Goal: Information Seeking & Learning: Learn about a topic

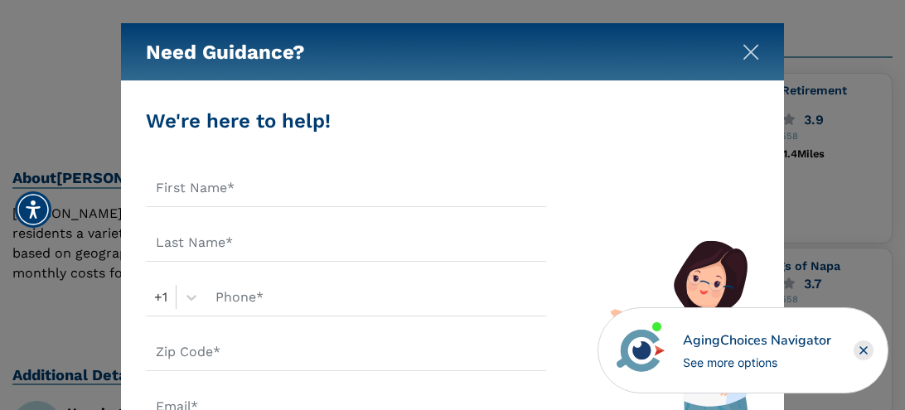
click at [749, 49] on img "Close" at bounding box center [751, 52] width 17 height 17
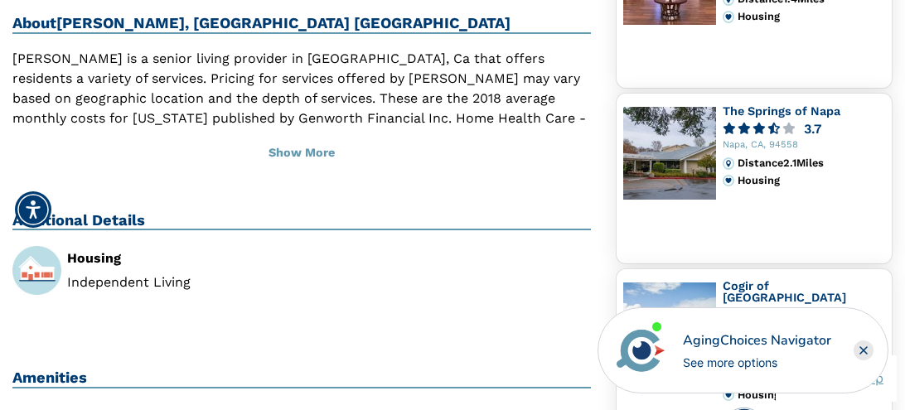
scroll to position [514, 0]
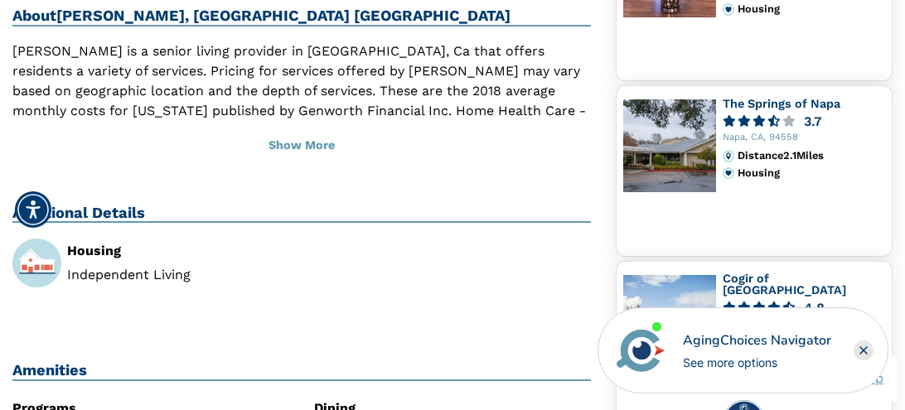
click at [712, 132] on img at bounding box center [669, 145] width 93 height 93
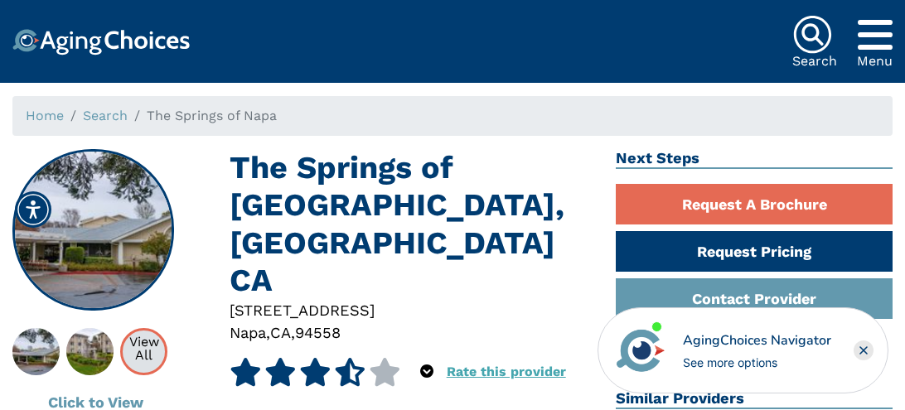
click at [142, 351] on div "View All" at bounding box center [144, 349] width 42 height 27
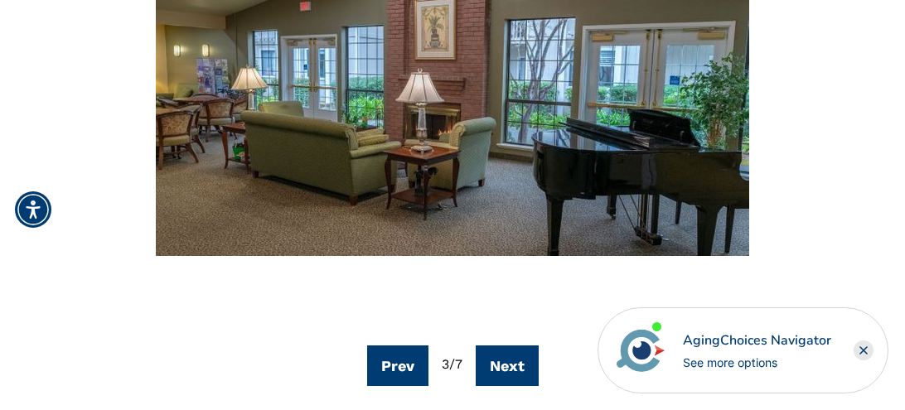
scroll to position [285, 0]
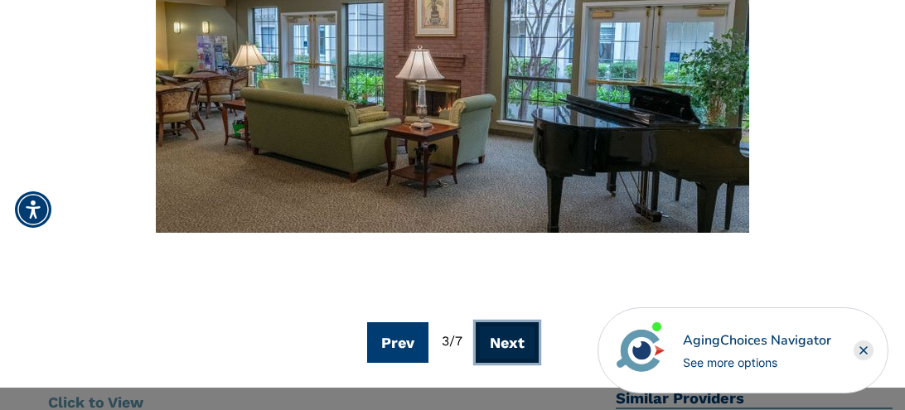
click at [506, 337] on button "Next" at bounding box center [507, 342] width 63 height 41
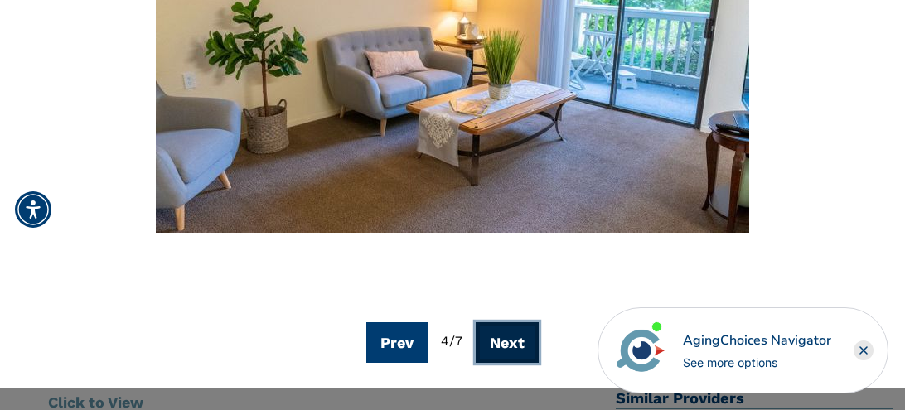
click at [518, 343] on button "Next" at bounding box center [507, 342] width 63 height 41
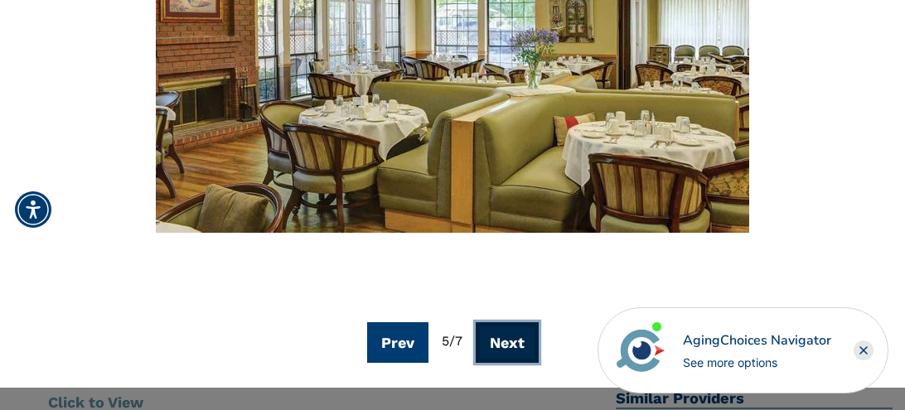
click at [518, 343] on button "Next" at bounding box center [507, 342] width 63 height 41
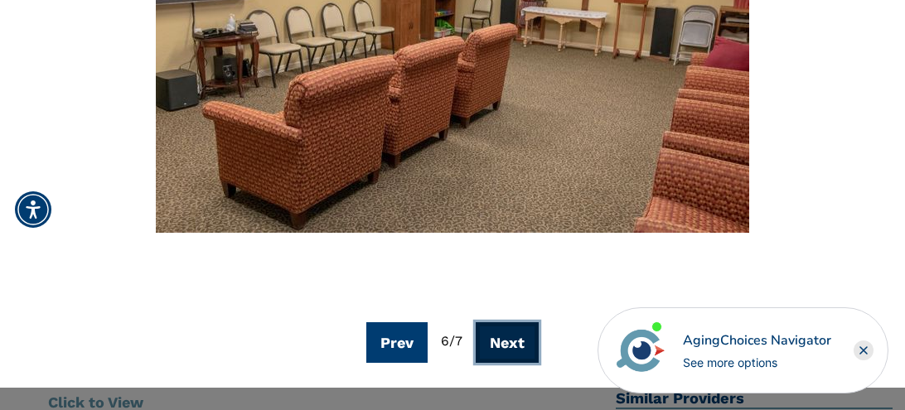
click at [518, 343] on button "Next" at bounding box center [507, 342] width 63 height 41
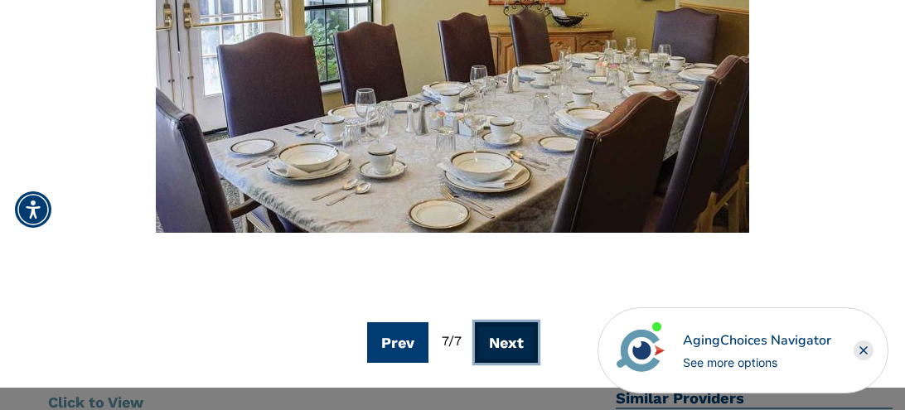
click at [518, 343] on button "Next" at bounding box center [506, 342] width 63 height 41
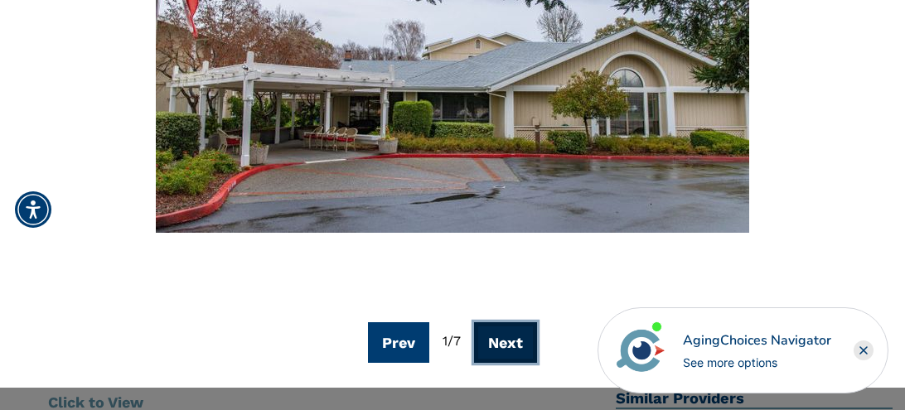
click at [518, 343] on button "Next" at bounding box center [505, 342] width 63 height 41
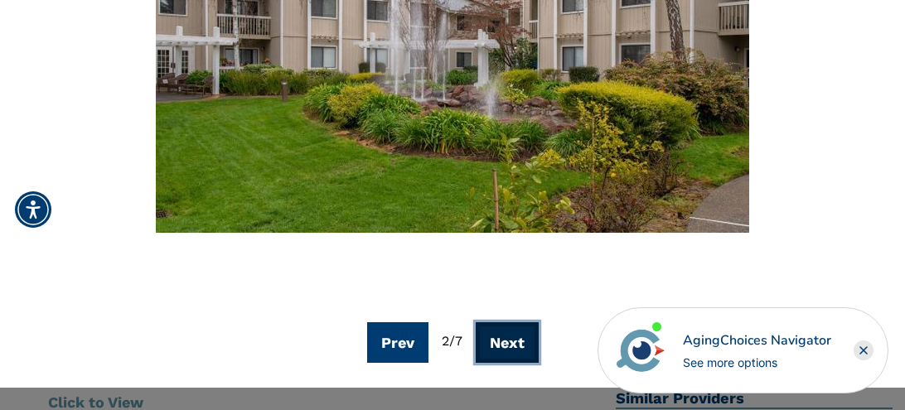
click at [513, 340] on button "Next" at bounding box center [507, 342] width 63 height 41
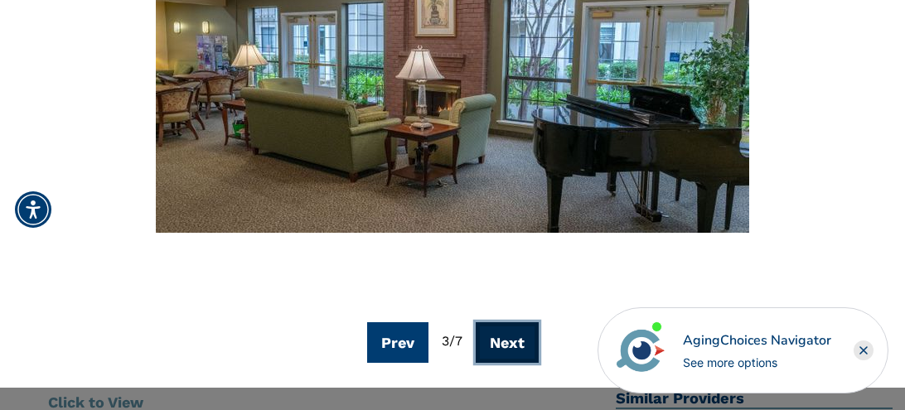
click at [513, 340] on button "Next" at bounding box center [507, 342] width 63 height 41
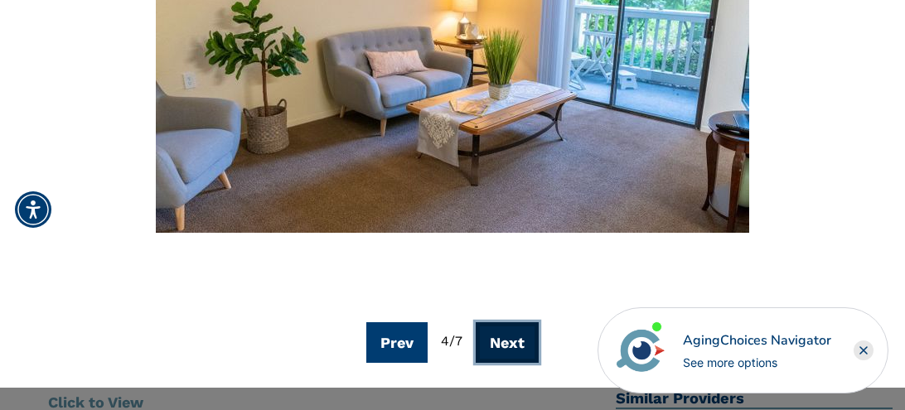
click at [513, 340] on button "Next" at bounding box center [507, 342] width 63 height 41
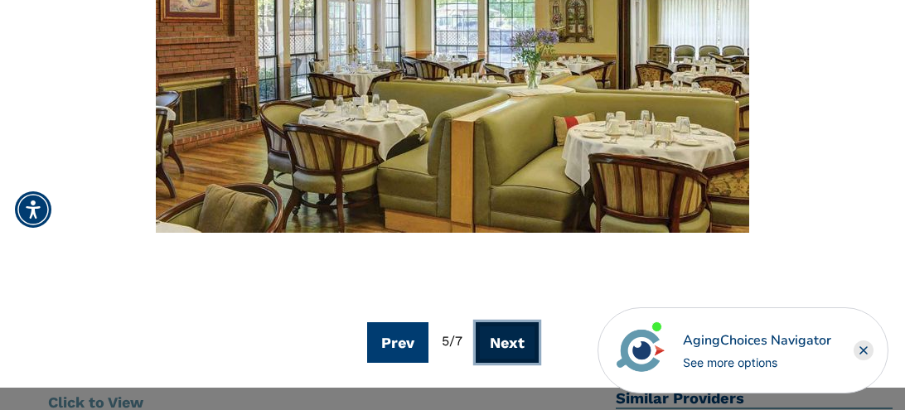
click at [513, 340] on button "Next" at bounding box center [507, 342] width 63 height 41
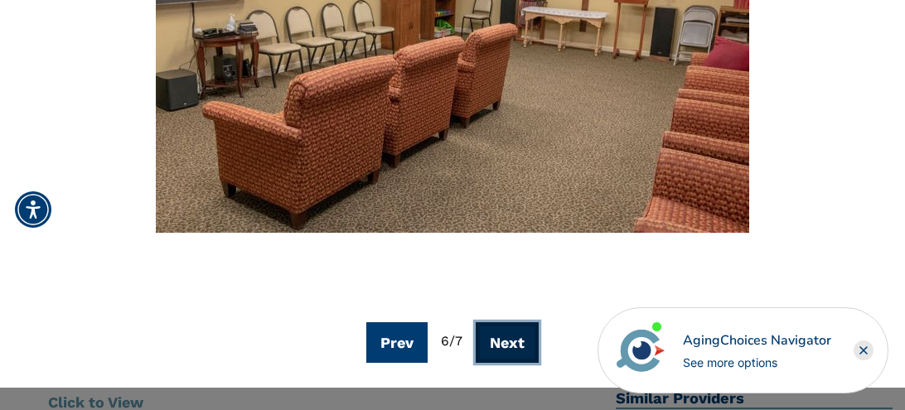
click at [513, 340] on button "Next" at bounding box center [507, 342] width 63 height 41
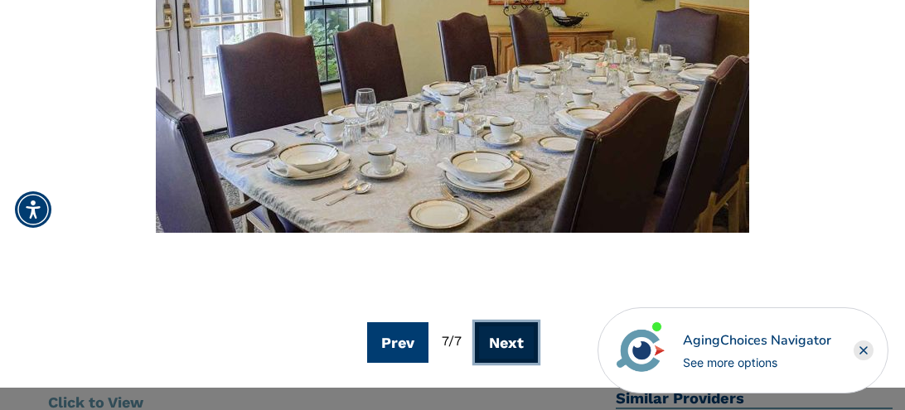
click at [513, 340] on button "Next" at bounding box center [506, 342] width 63 height 41
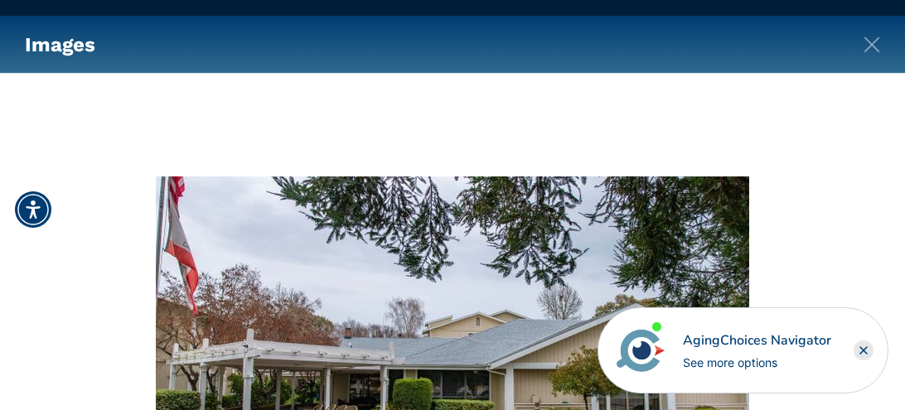
scroll to position [8, 0]
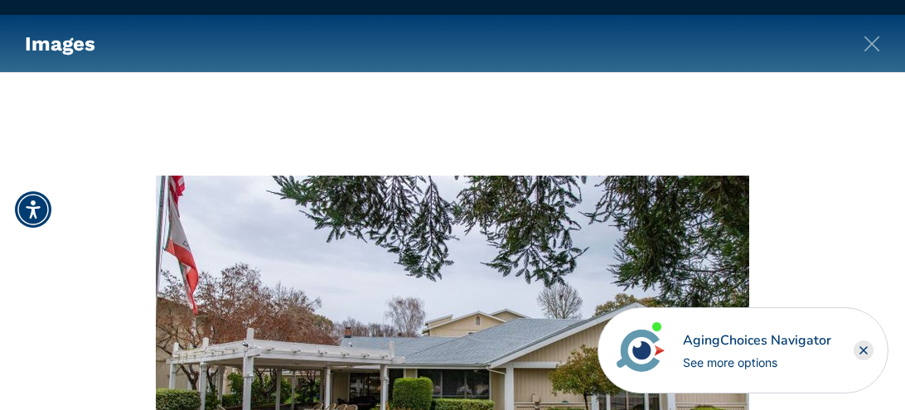
click at [859, 346] on rect "Close" at bounding box center [864, 351] width 20 height 20
